Goal: Task Accomplishment & Management: Manage account settings

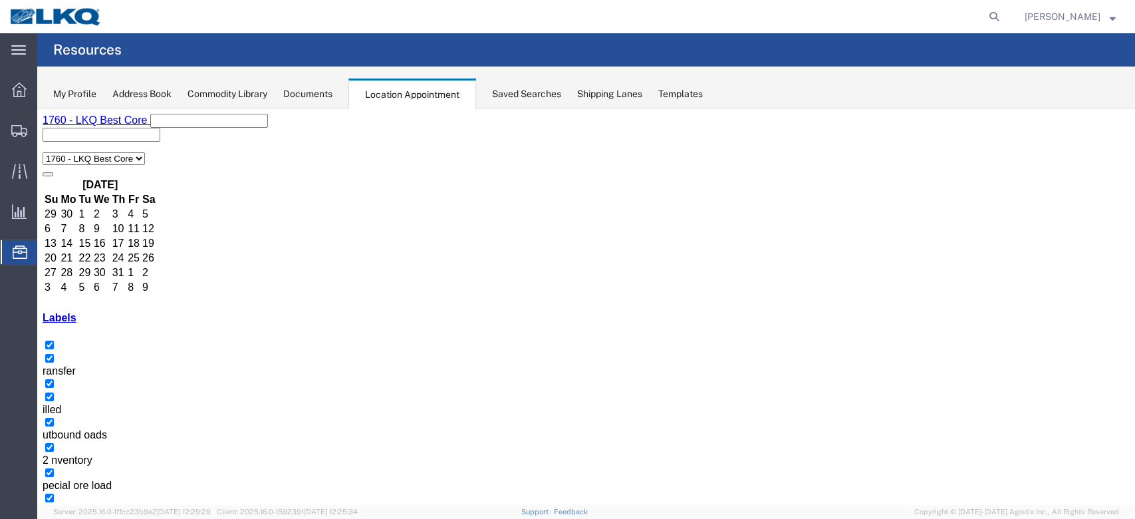
scroll to position [177, 0]
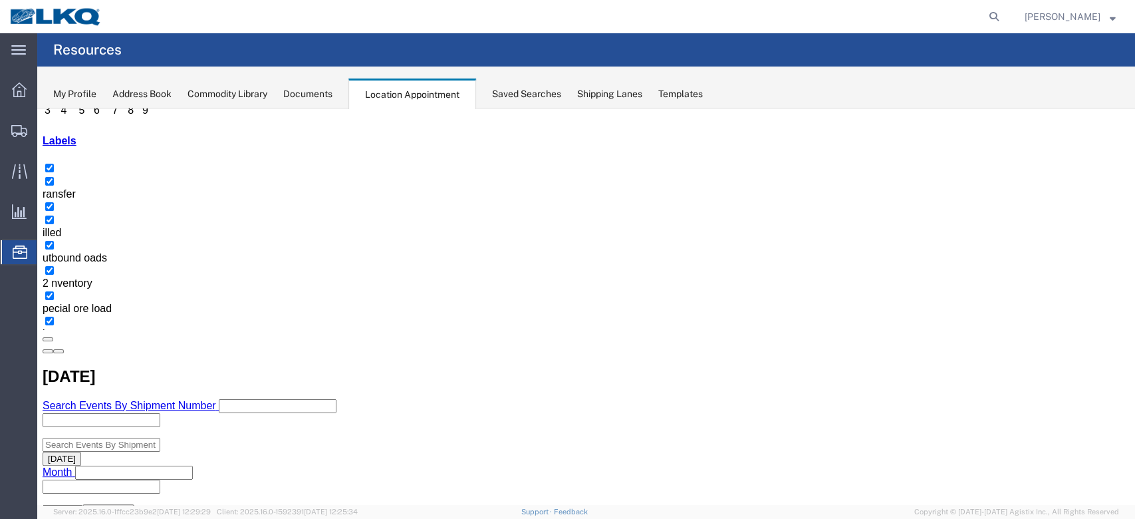
select select "1"
select select "24"
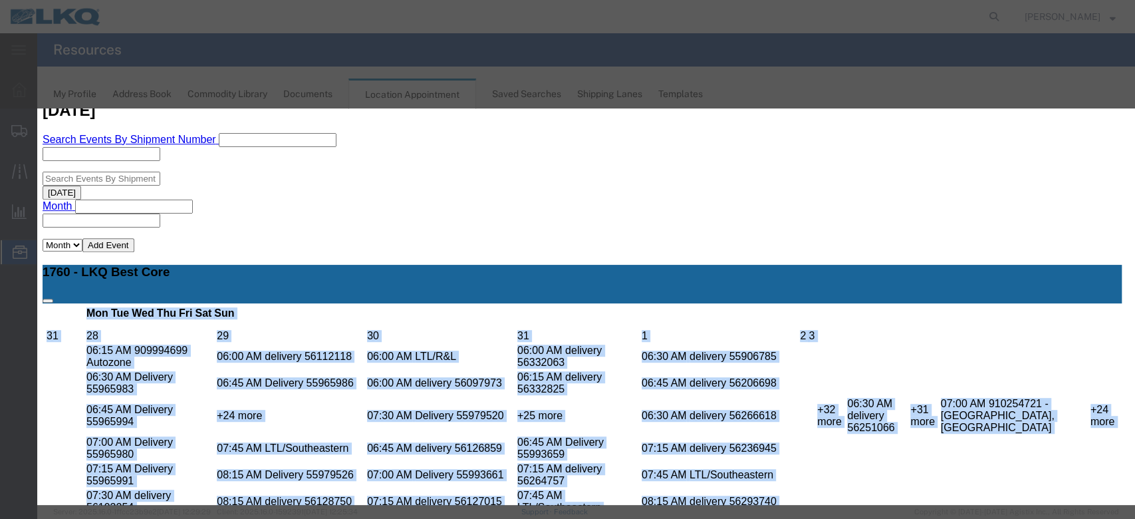
scroll to position [126, 0]
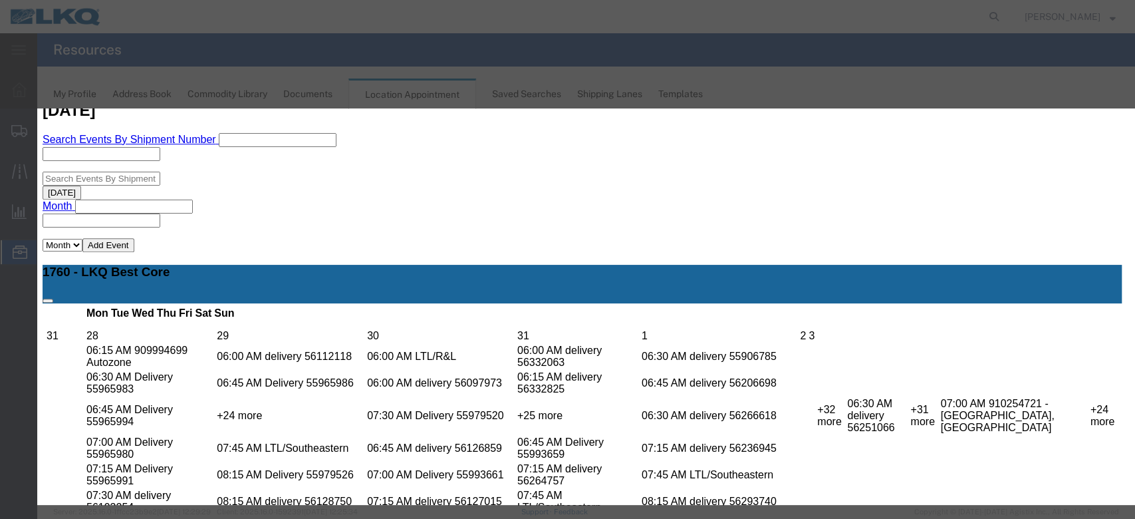
type input "de"
drag, startPoint x: 633, startPoint y: 348, endPoint x: 711, endPoint y: 442, distance: 121.8
select select "40"
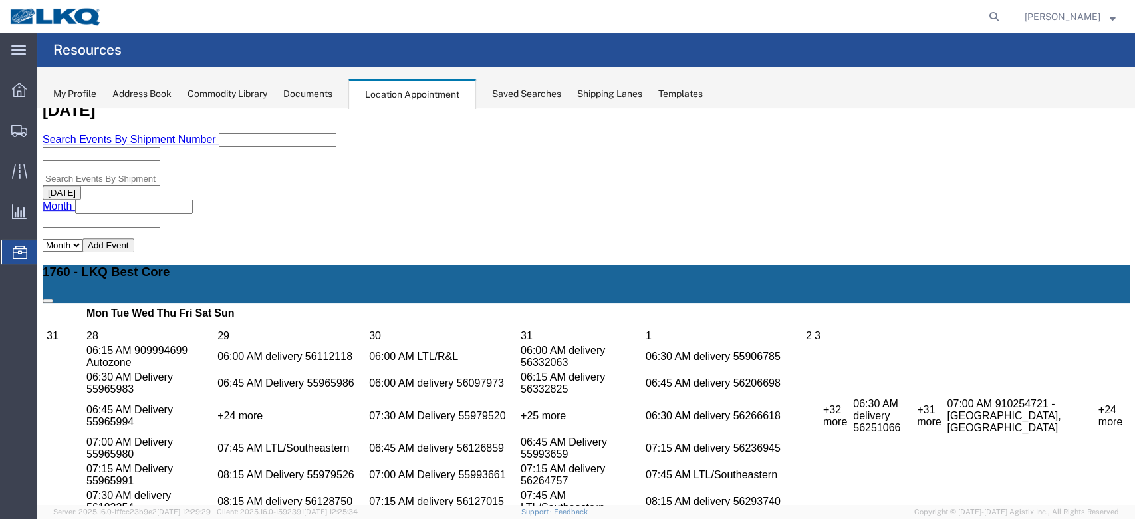
scroll to position [0, 0]
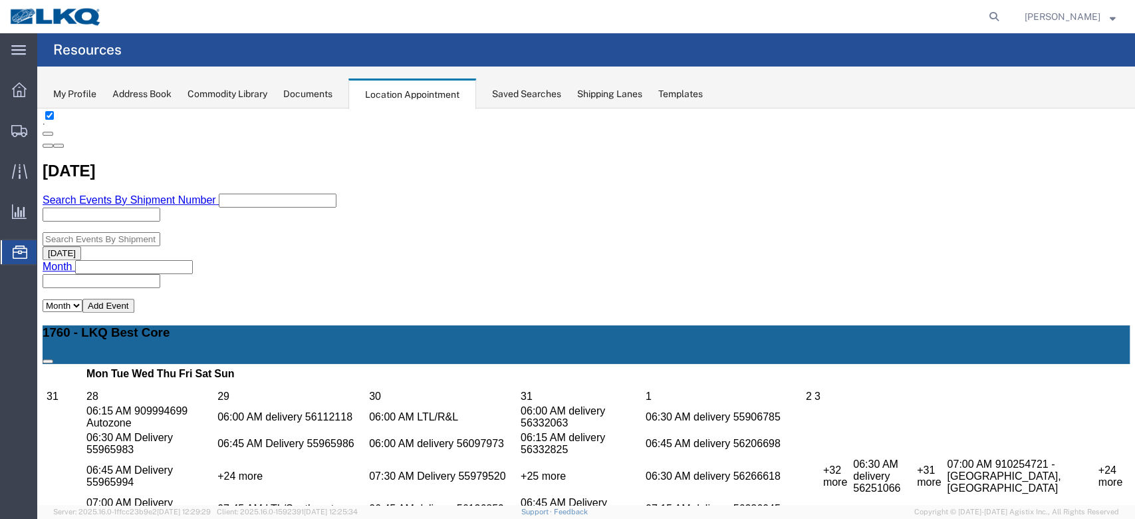
scroll to position [354, 0]
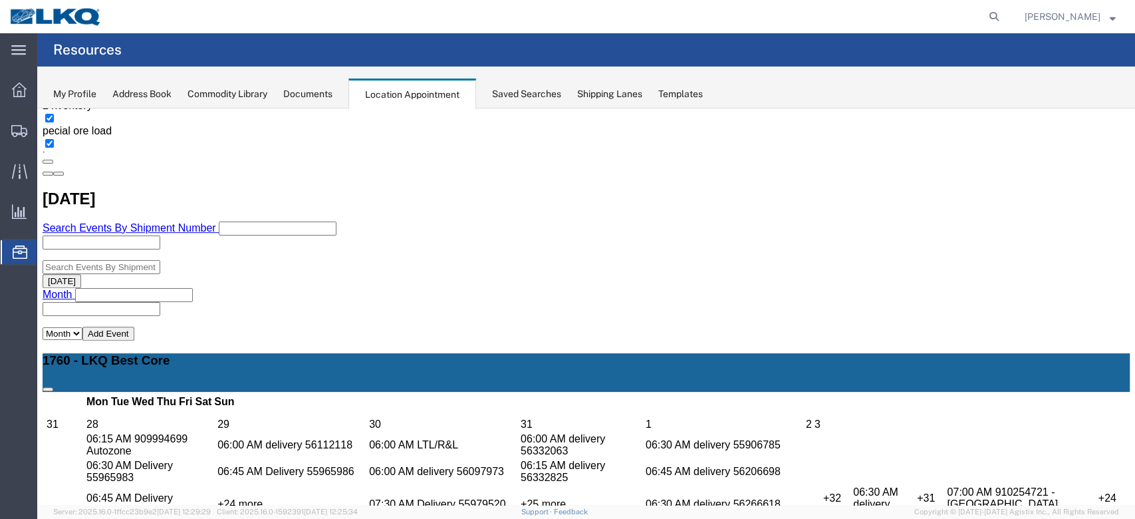
select select "1"
select select "24"
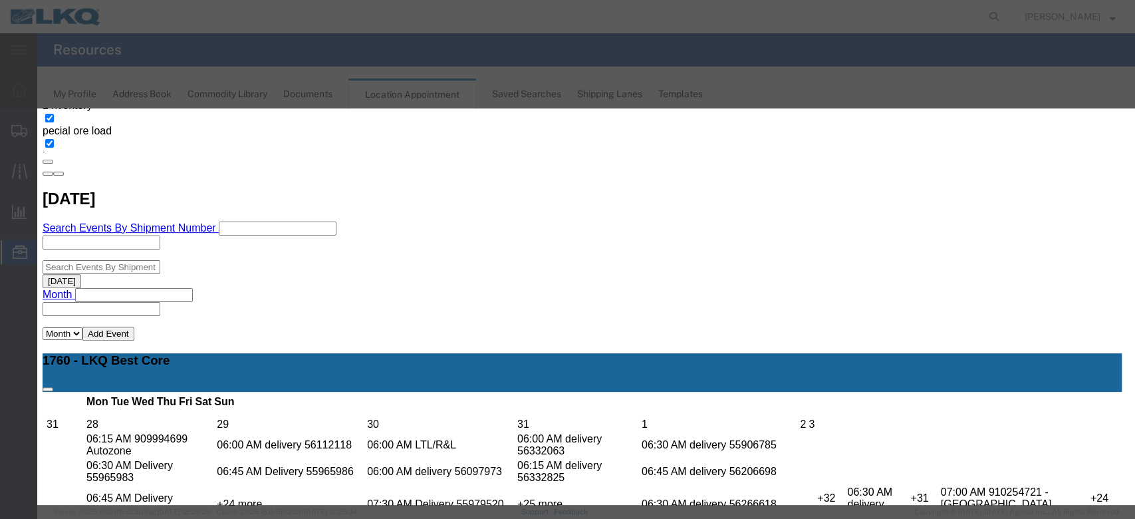
scroll to position [126, 0]
type input "de"
drag, startPoint x: 632, startPoint y: 348, endPoint x: 703, endPoint y: 413, distance: 96.0
select select "40"
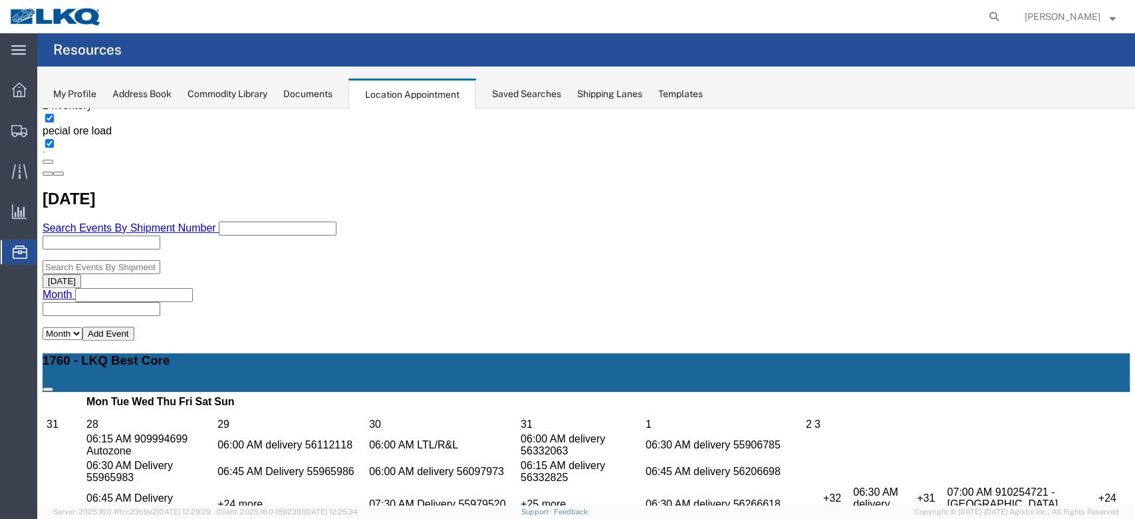
scroll to position [0, 0]
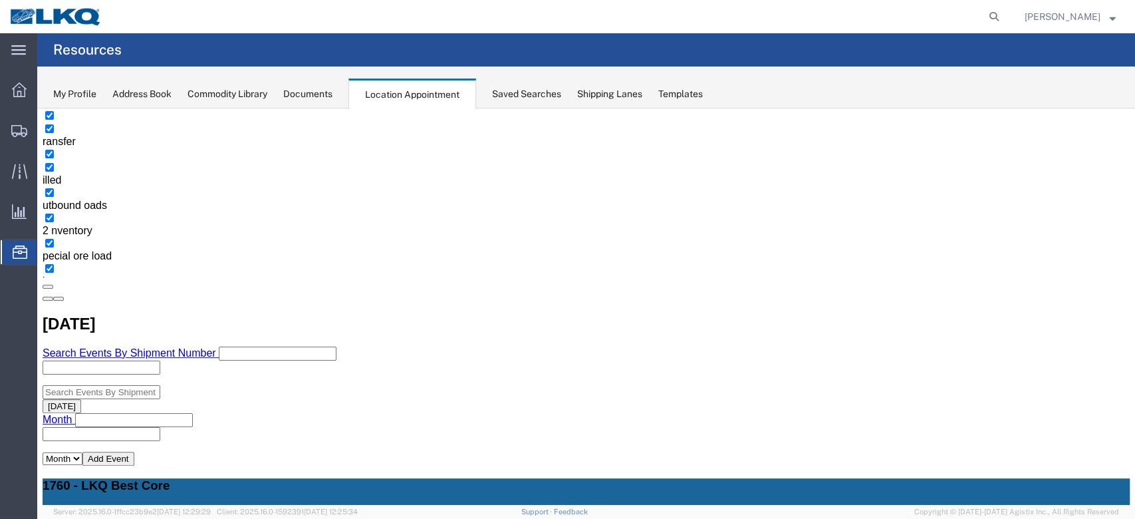
scroll to position [266, 0]
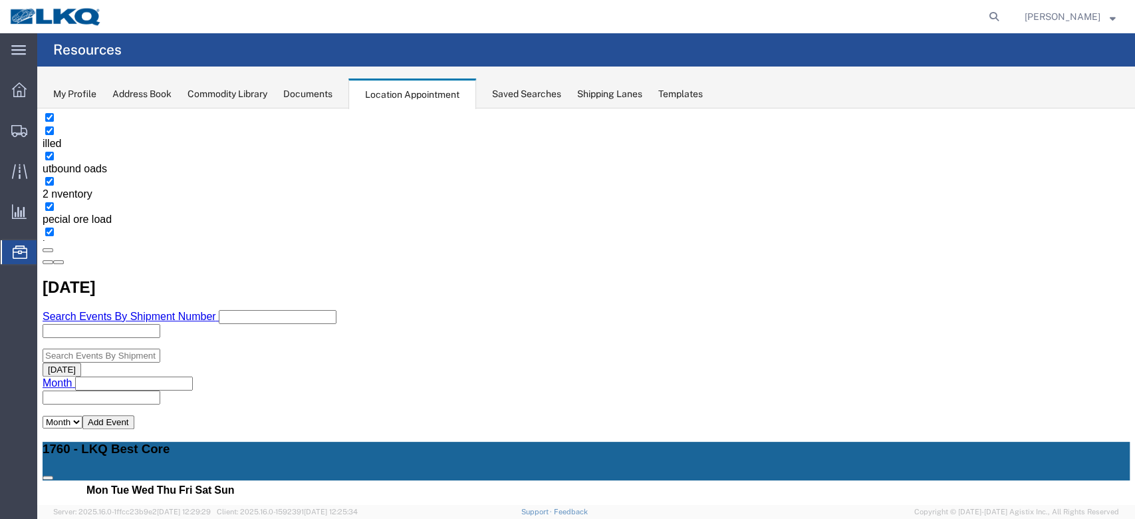
select select "1"
select select
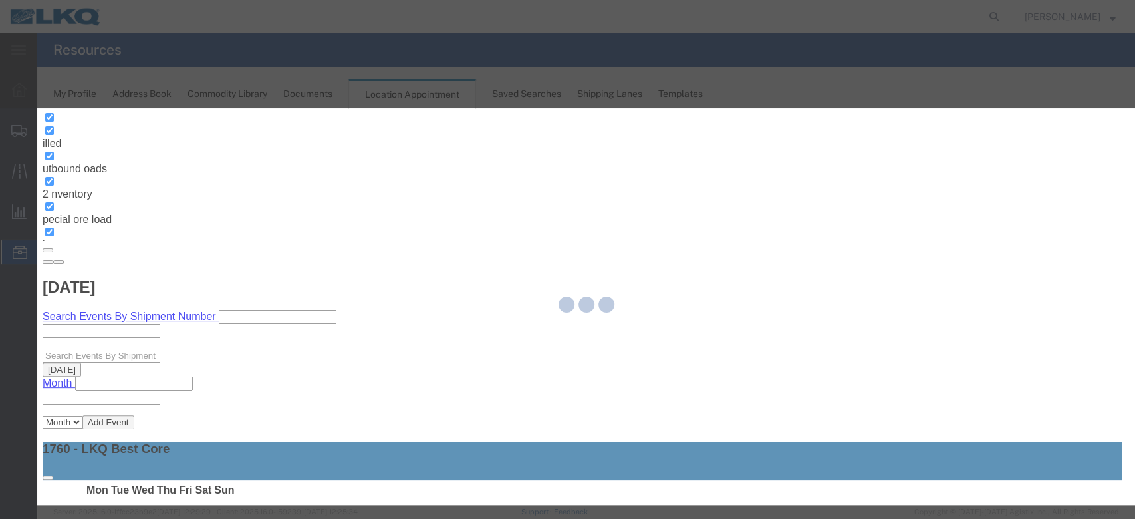
select select
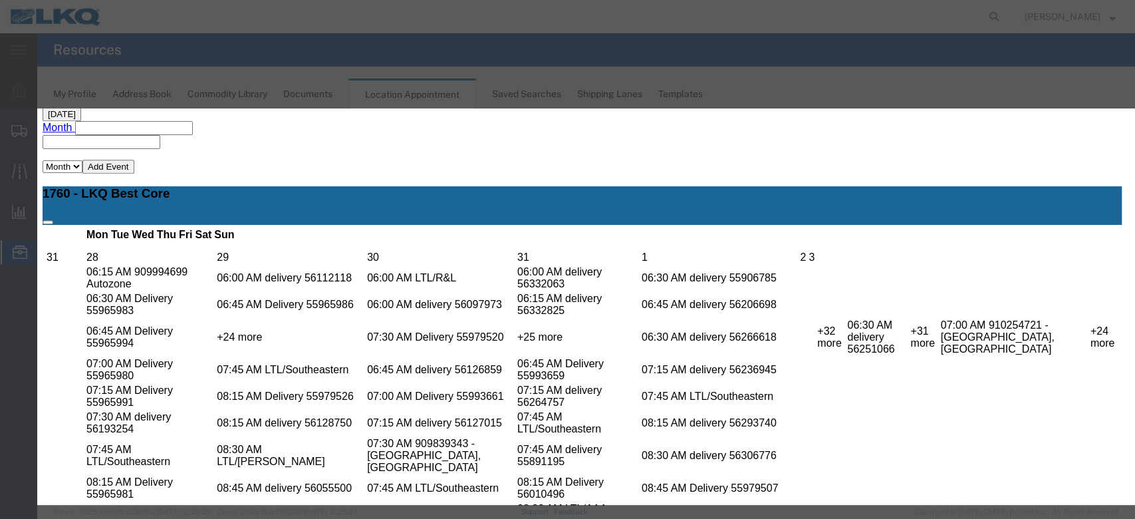
scroll to position [133, 0]
type input "de"
select select "40"
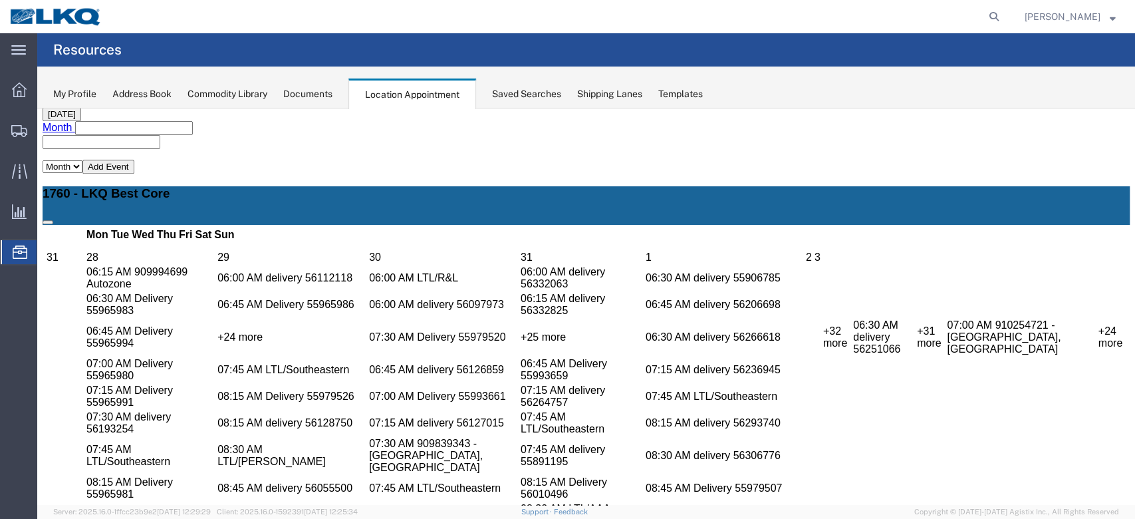
scroll to position [0, 0]
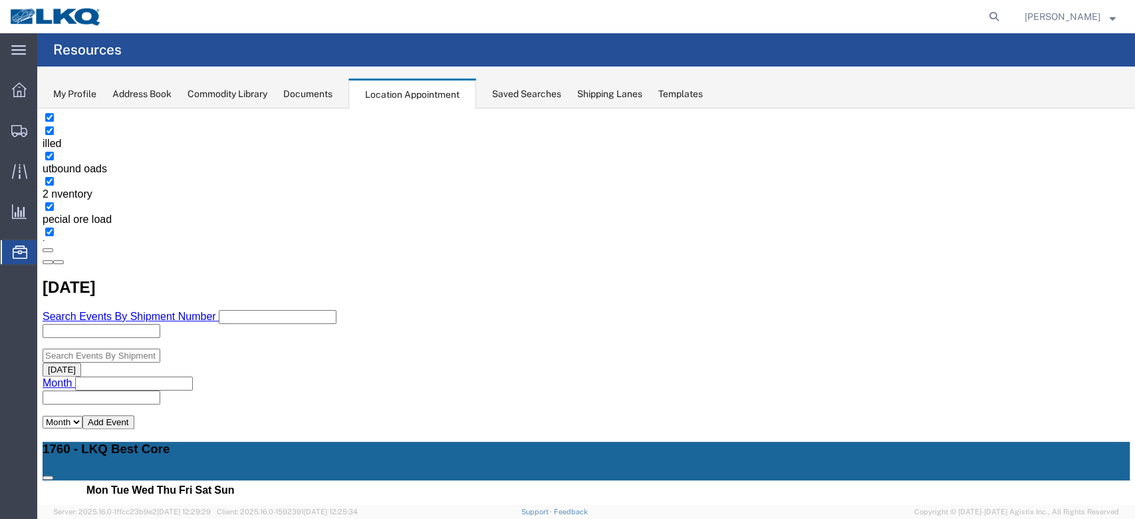
scroll to position [443, 0]
